Goal: Information Seeking & Learning: Check status

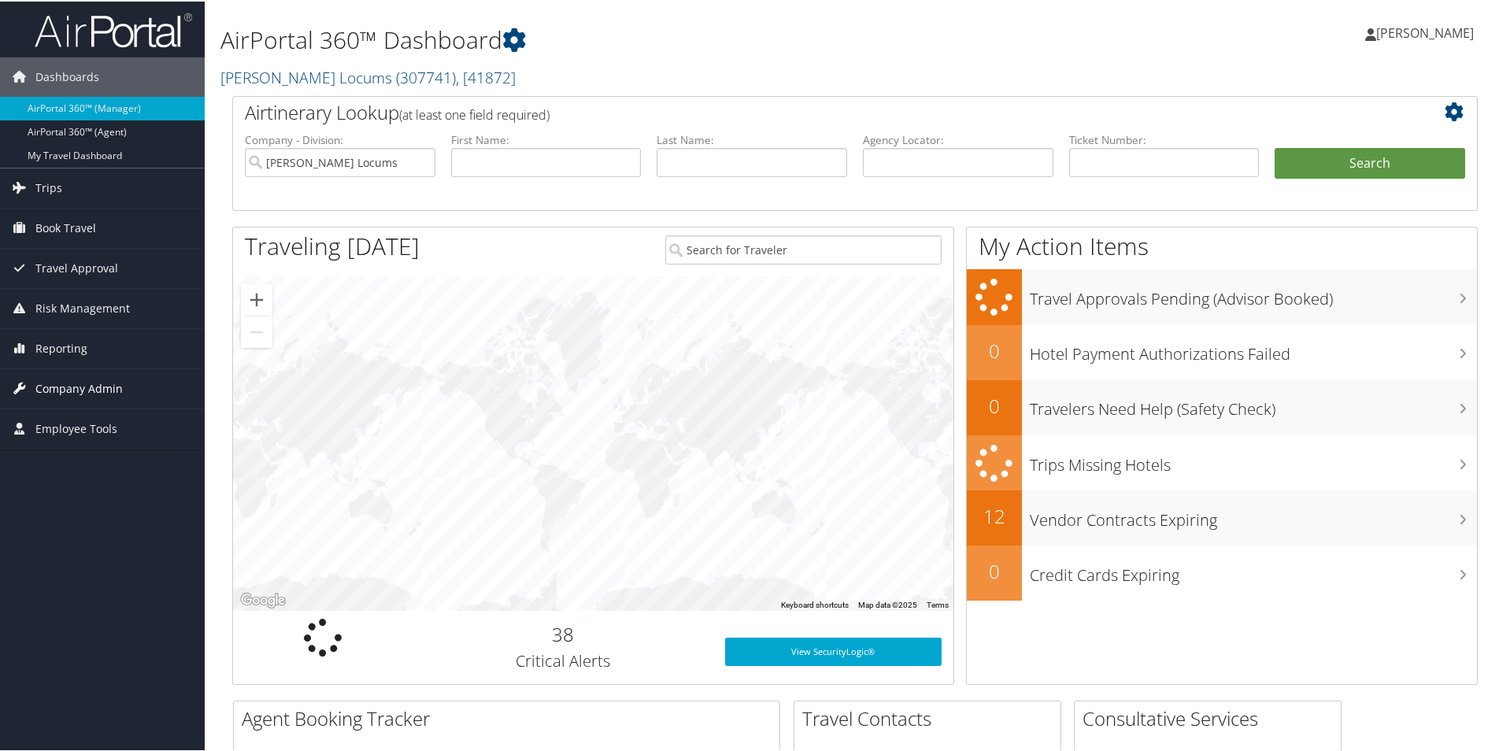
click at [57, 368] on span "Company Admin" at bounding box center [78, 387] width 87 height 39
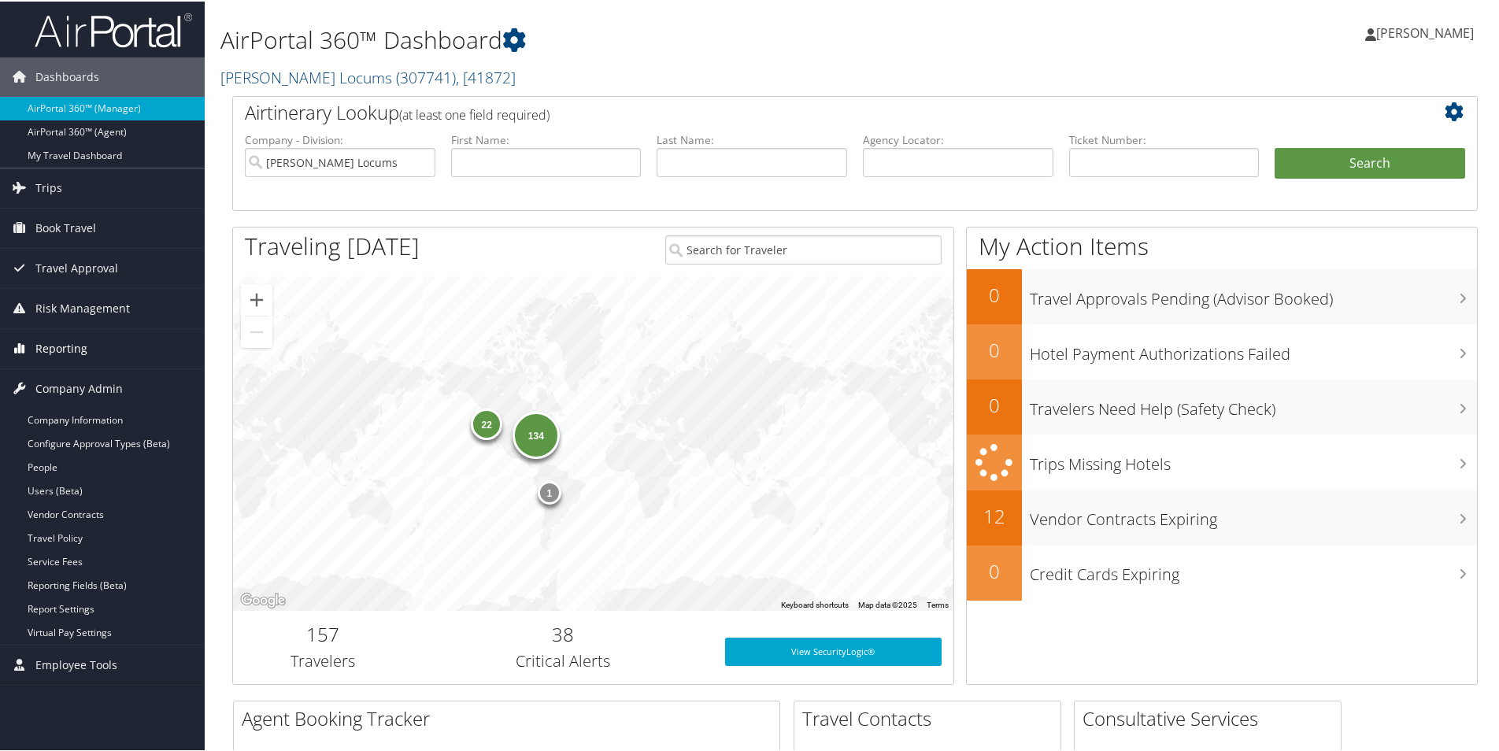
click at [50, 348] on span "Reporting" at bounding box center [61, 347] width 52 height 39
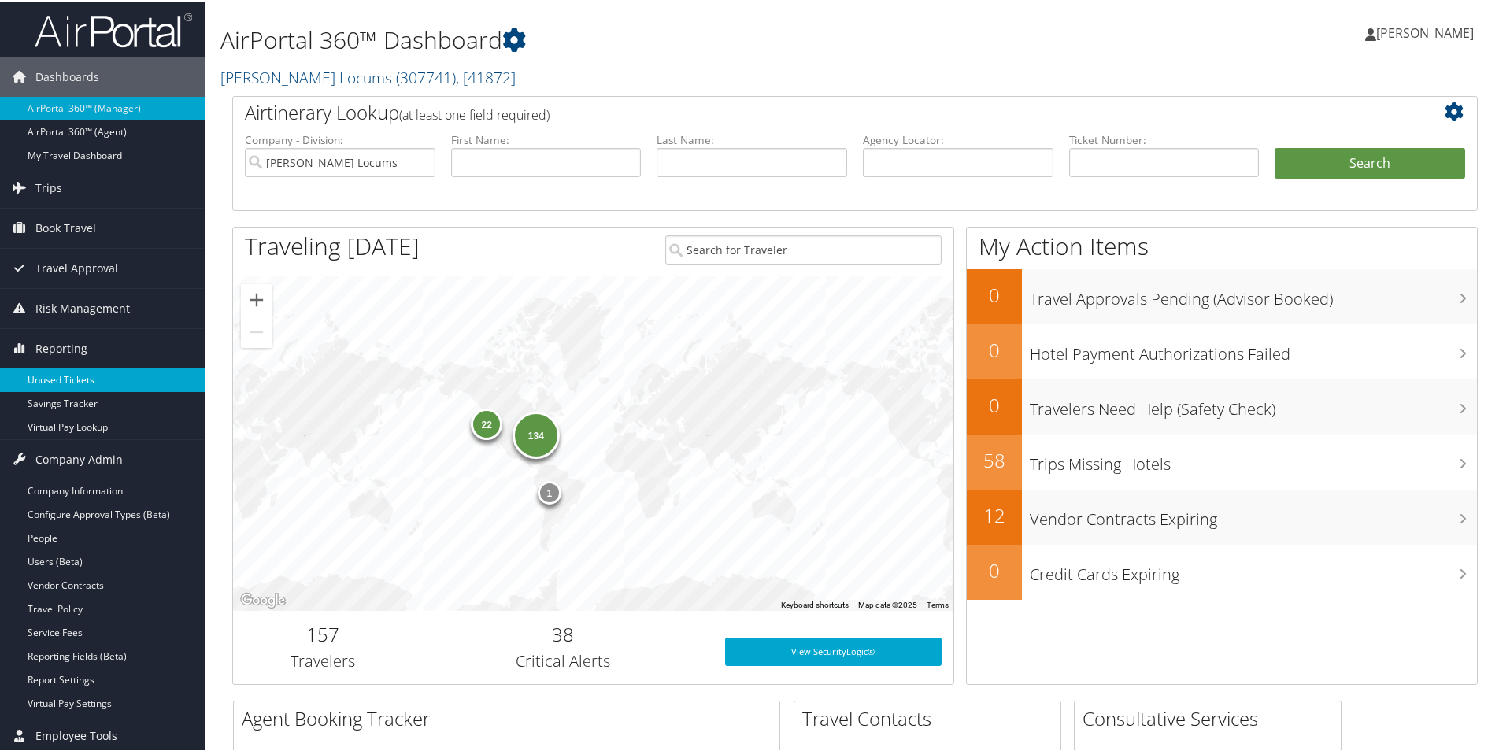
click at [63, 380] on link "Unused Tickets" at bounding box center [102, 379] width 205 height 24
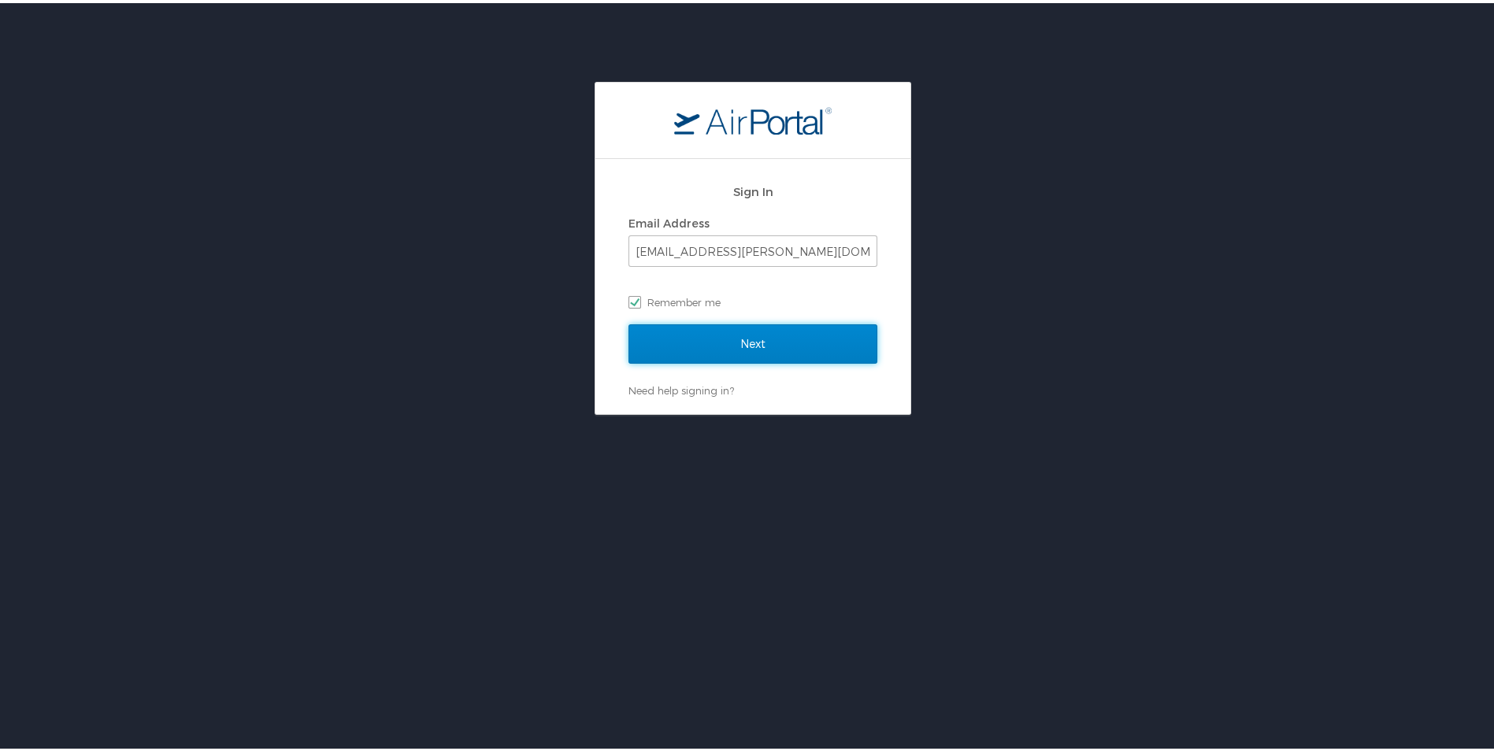
click at [710, 350] on input "Next" at bounding box center [752, 340] width 249 height 39
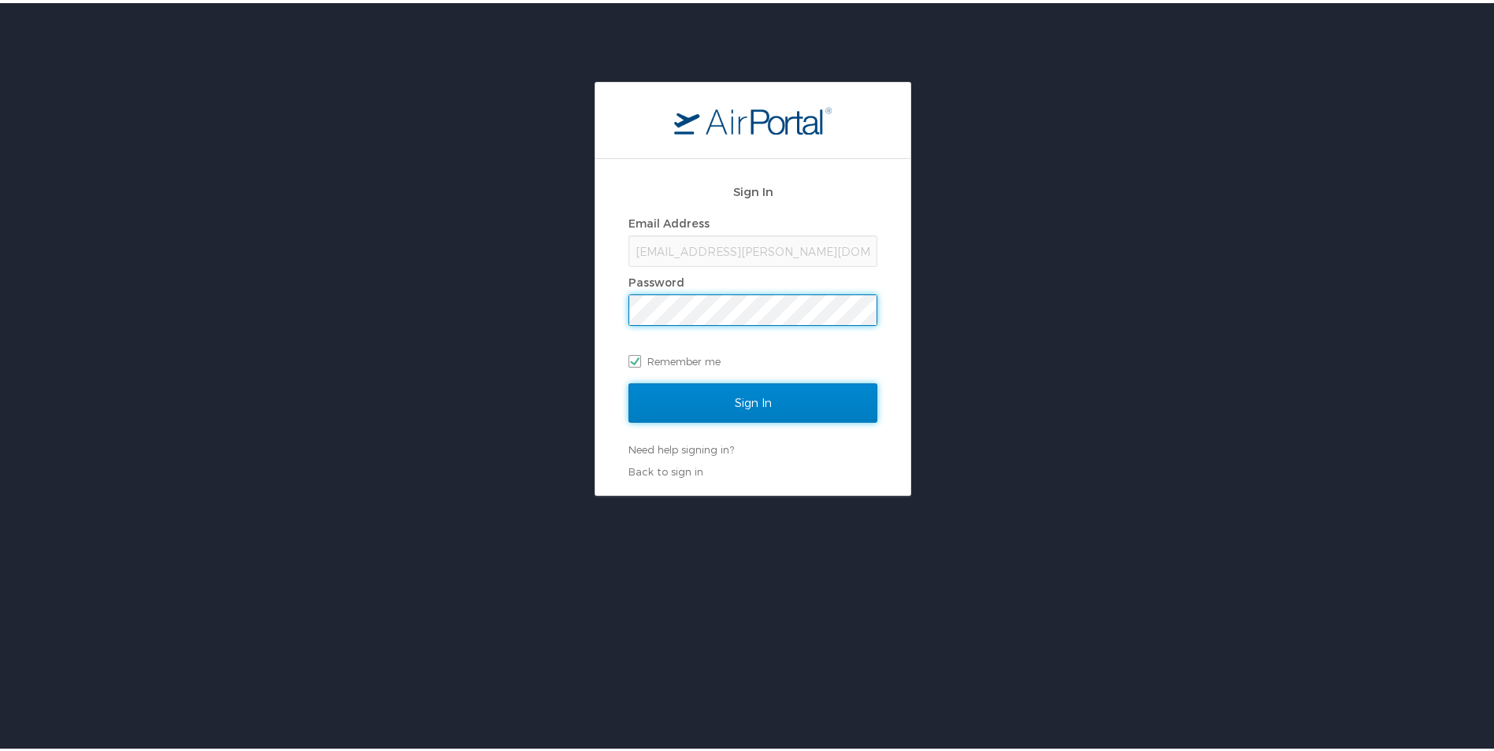
click at [715, 405] on input "Sign In" at bounding box center [752, 399] width 249 height 39
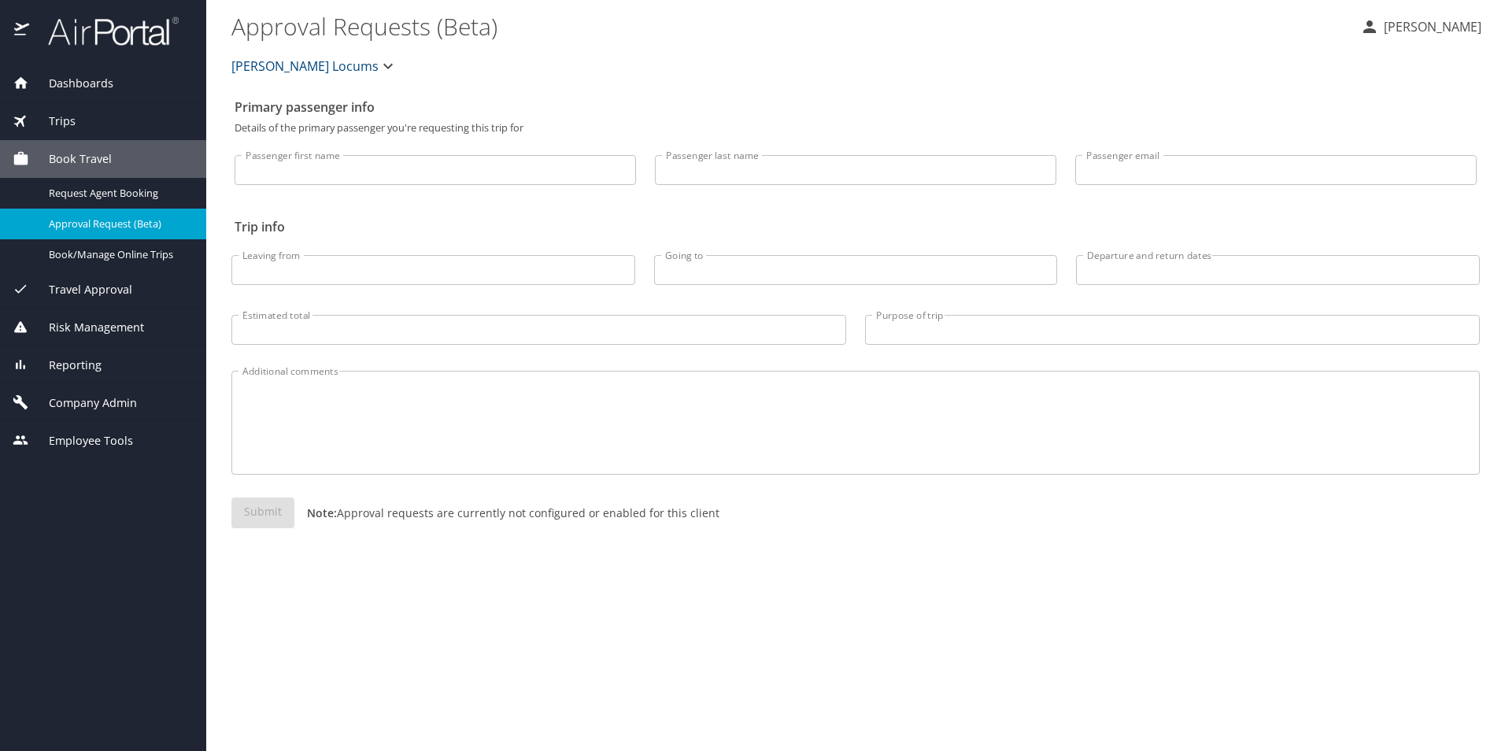
click at [325, 161] on input "Passenger first name" at bounding box center [436, 170] width 402 height 30
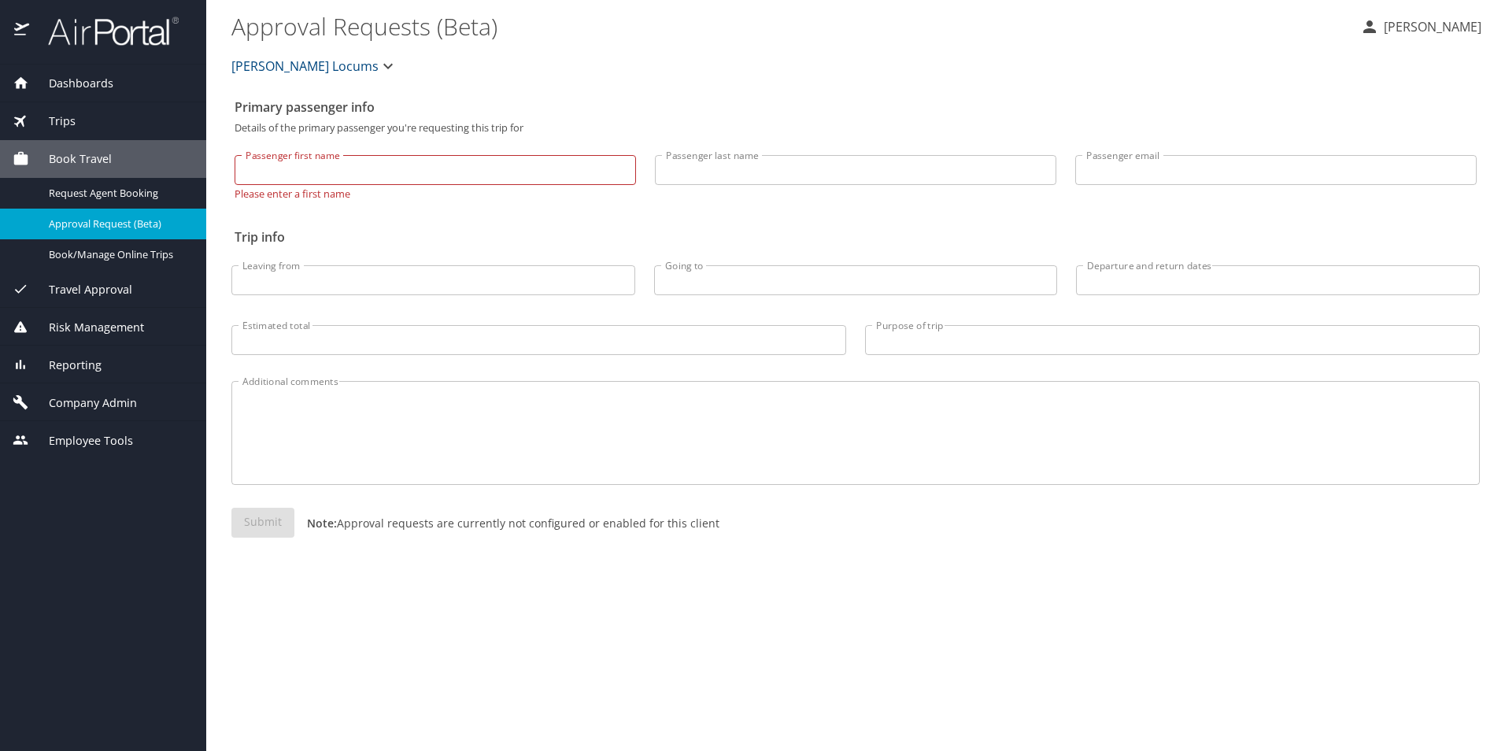
click at [54, 368] on span "Reporting" at bounding box center [65, 365] width 72 height 17
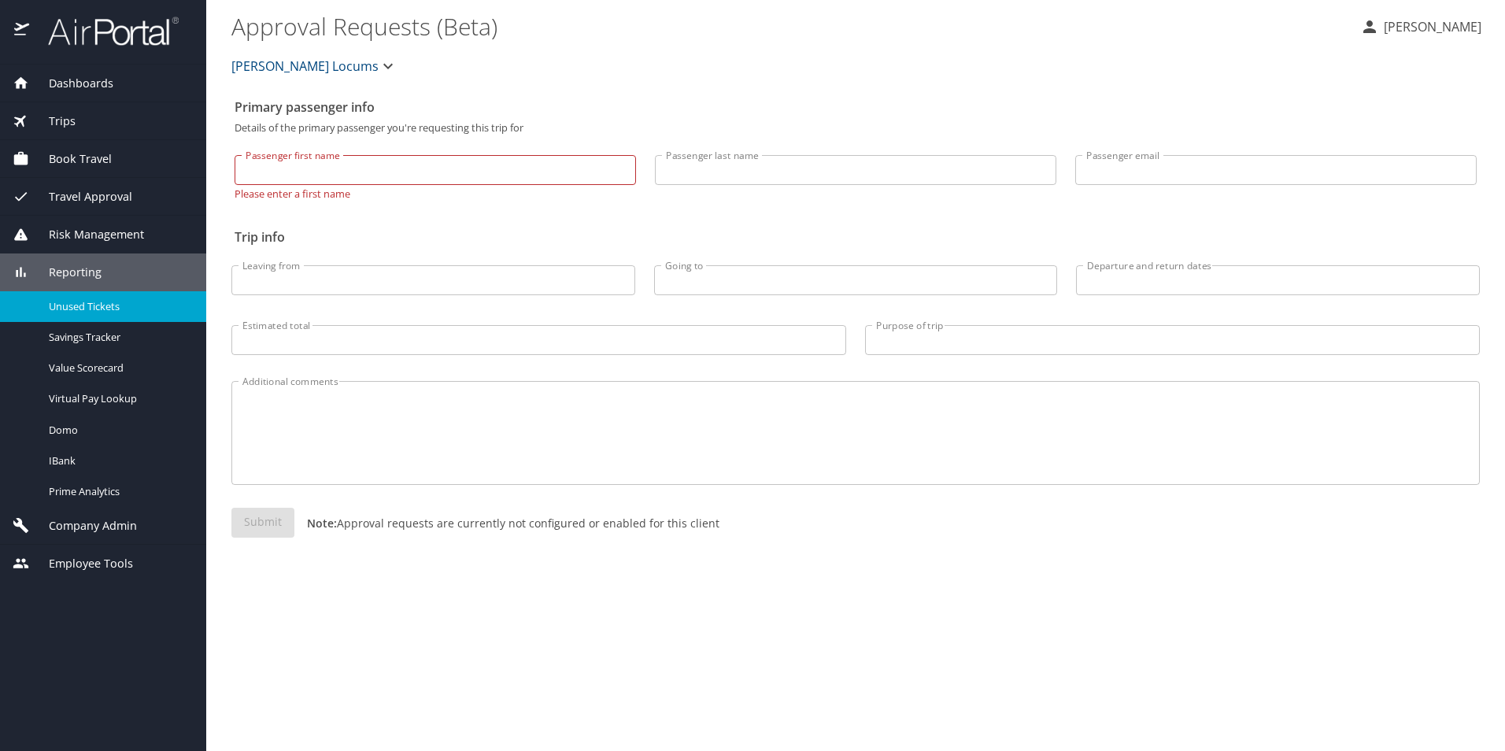
click at [80, 312] on span "Unused Tickets" at bounding box center [118, 306] width 139 height 15
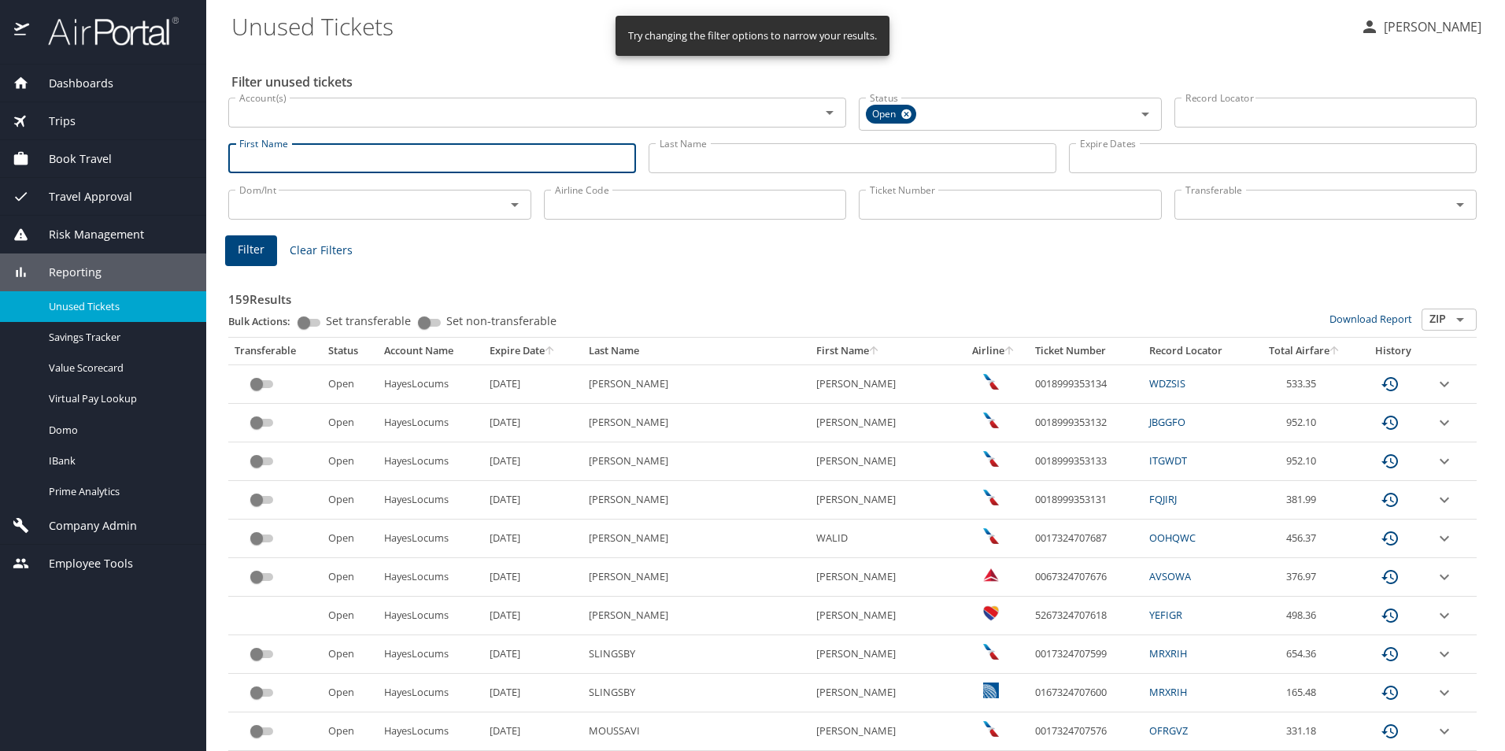
click at [283, 158] on input "First Name" at bounding box center [432, 158] width 408 height 30
type input "Hayes"
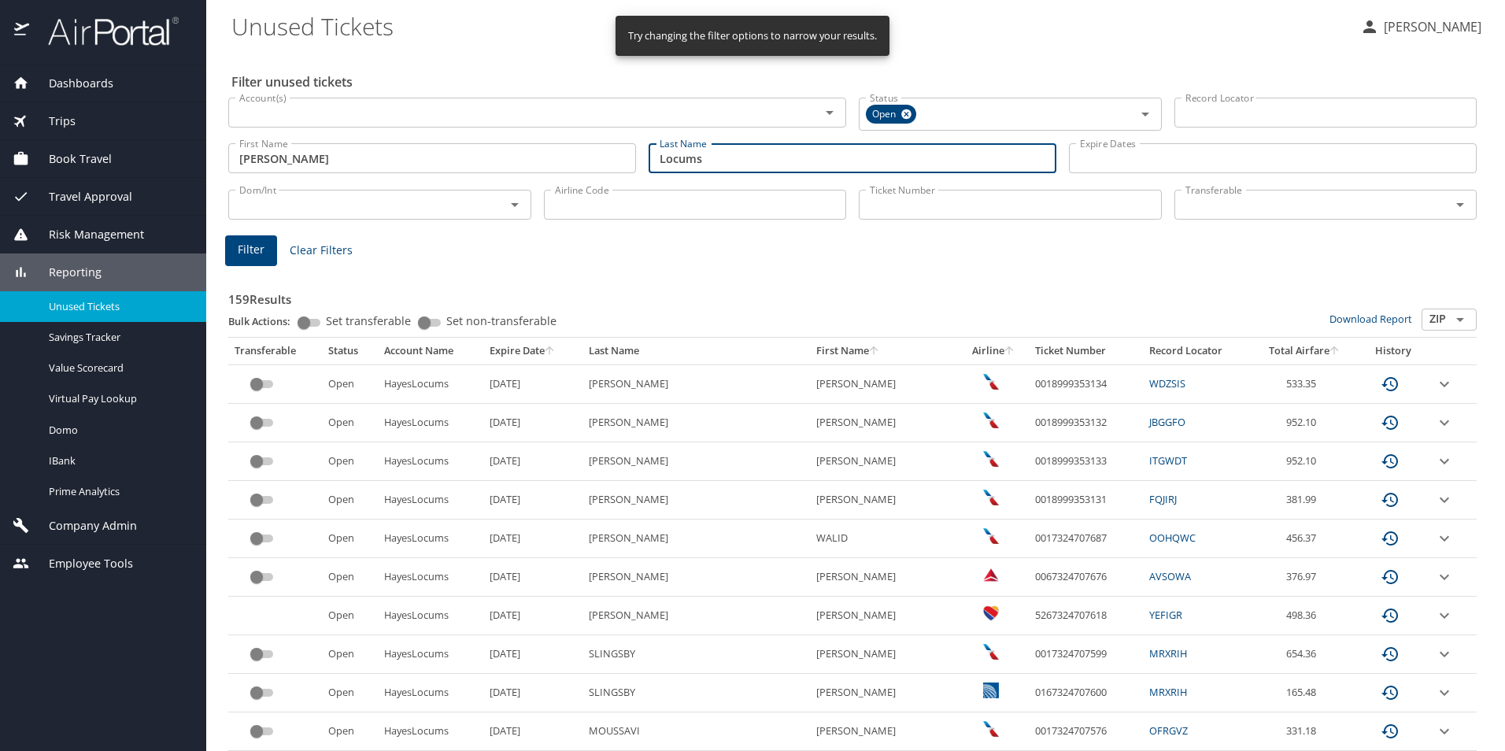
click at [833, 157] on input "Locums" at bounding box center [853, 158] width 408 height 30
type input "L"
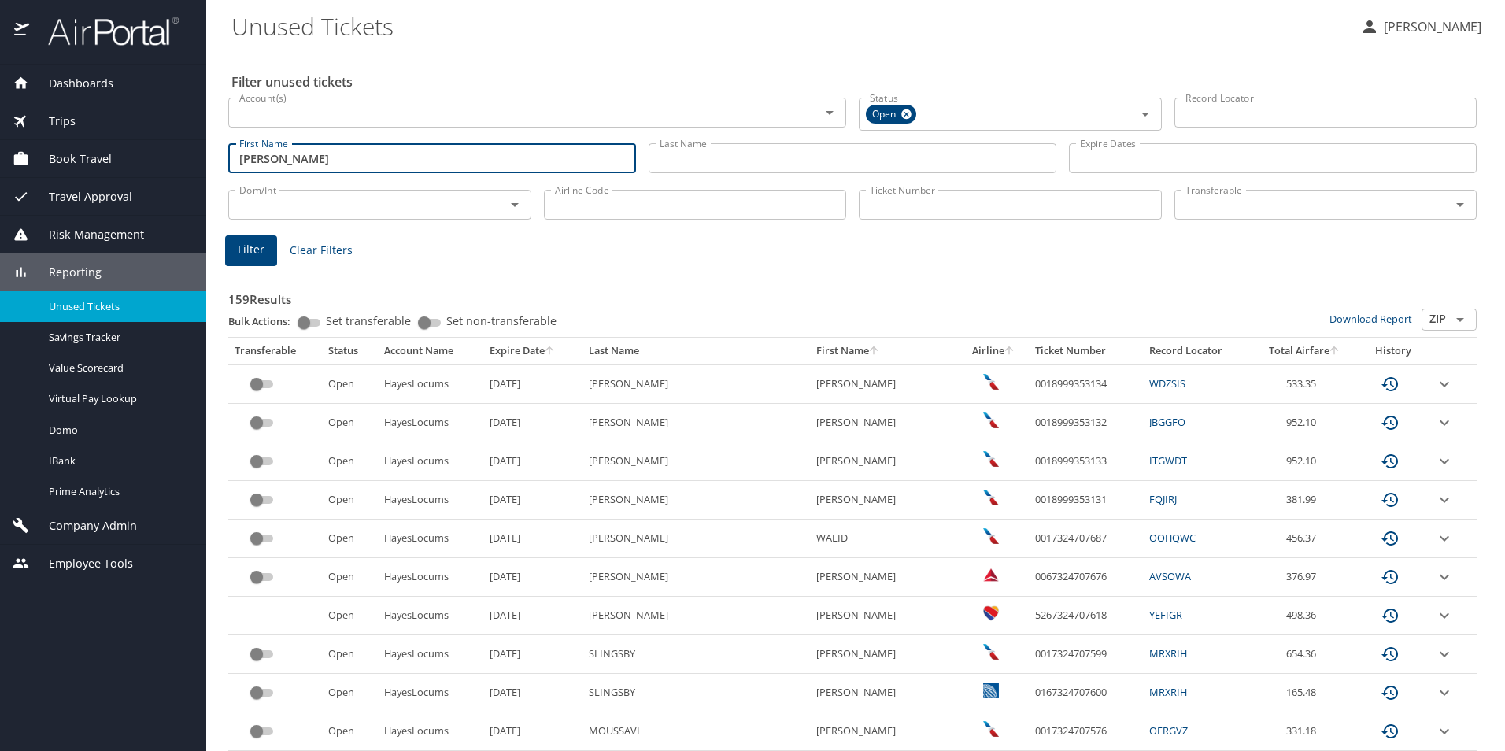
drag, startPoint x: 413, startPoint y: 160, endPoint x: 128, endPoint y: 107, distance: 289.9
click at [128, 107] on div "Dashboards AirPortal 360™ Manager My Travel Dashboard Trips Airtinerary® Lookup…" at bounding box center [752, 375] width 1505 height 751
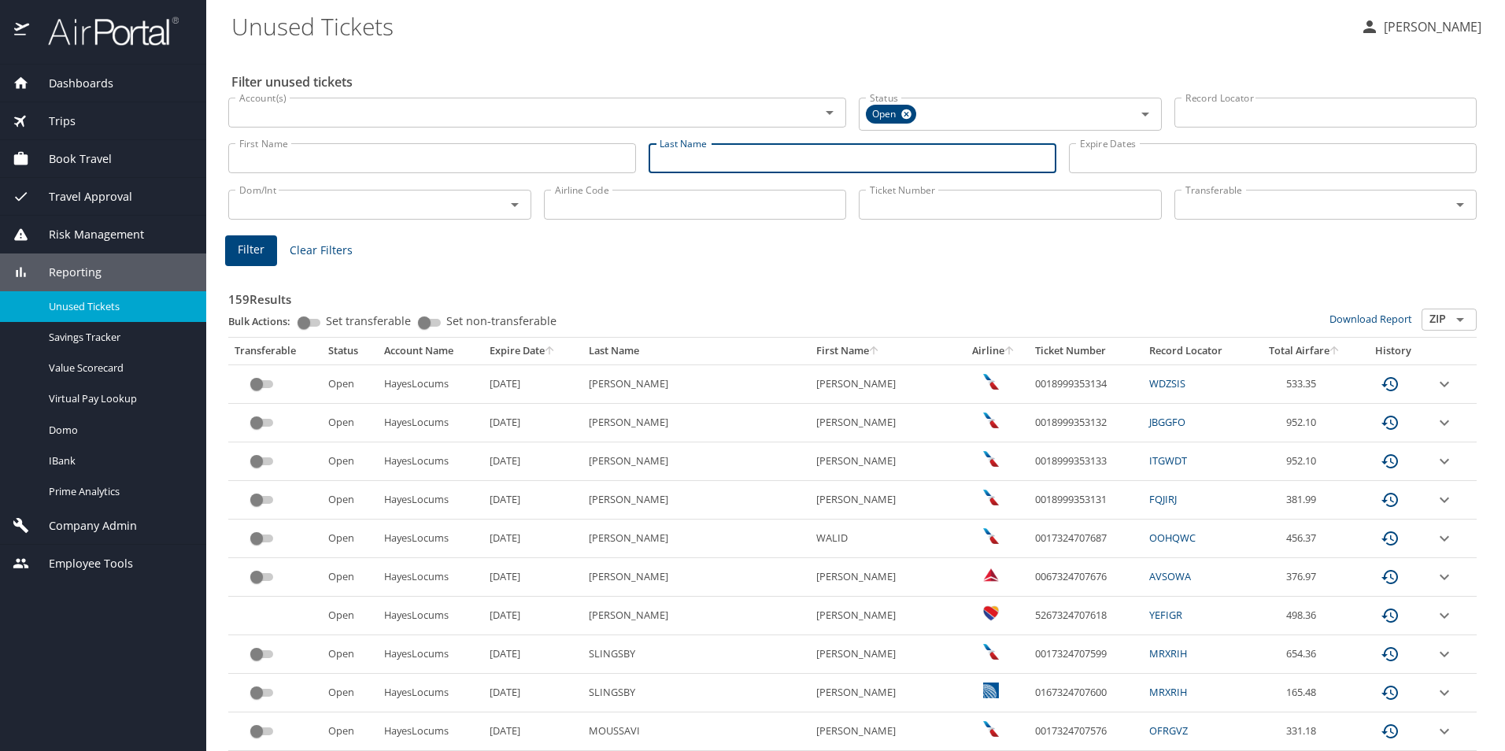
click at [685, 157] on input "Last Name" at bounding box center [853, 158] width 408 height 30
type input "Howell"
click at [272, 262] on button "Filter" at bounding box center [251, 250] width 52 height 31
